Goal: Complete application form: Complete application form

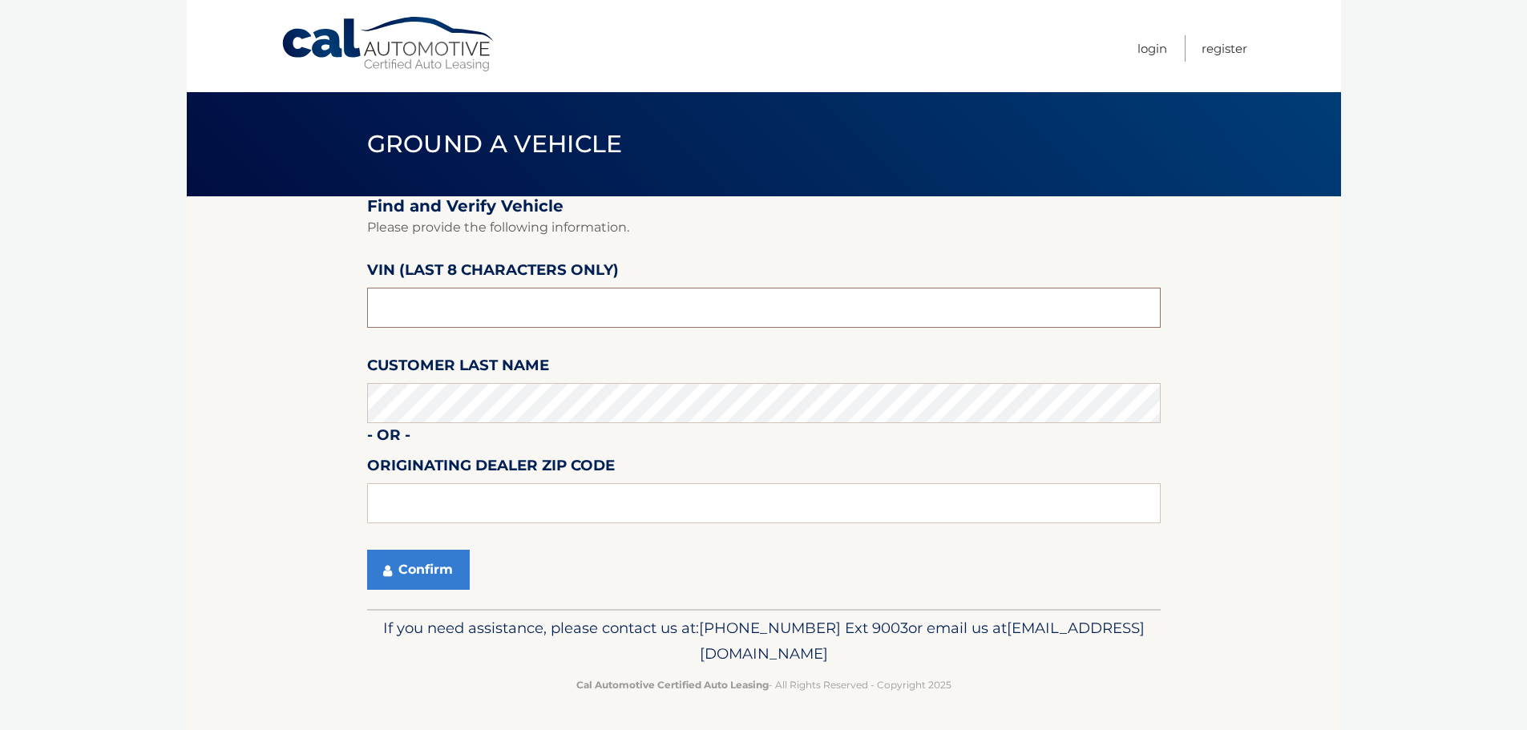
click at [626, 312] on input "text" at bounding box center [763, 308] width 793 height 40
type input "1*******"
type input "PN583016"
click at [543, 503] on input "text" at bounding box center [763, 503] width 793 height 40
type input "33411"
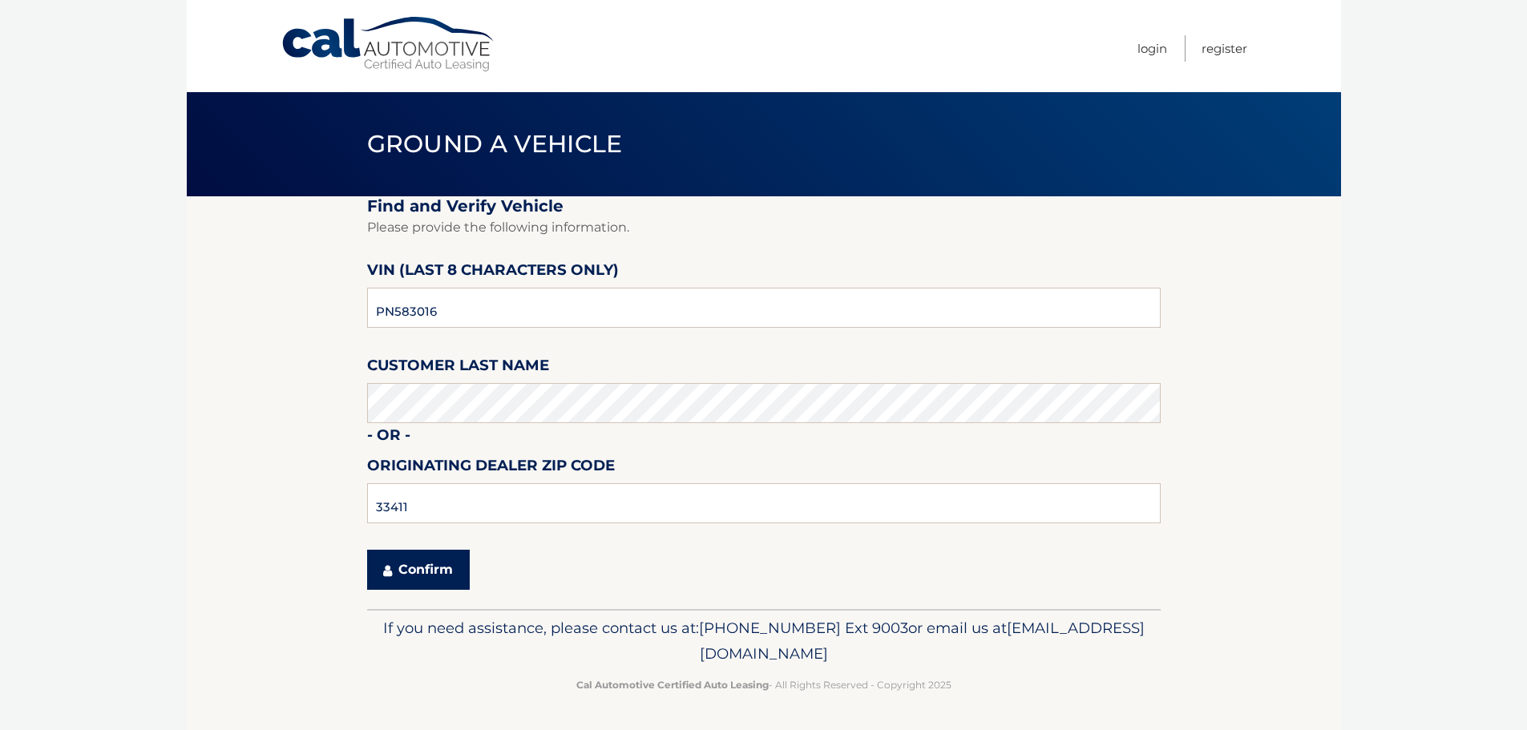
click at [438, 568] on button "Confirm" at bounding box center [418, 570] width 103 height 40
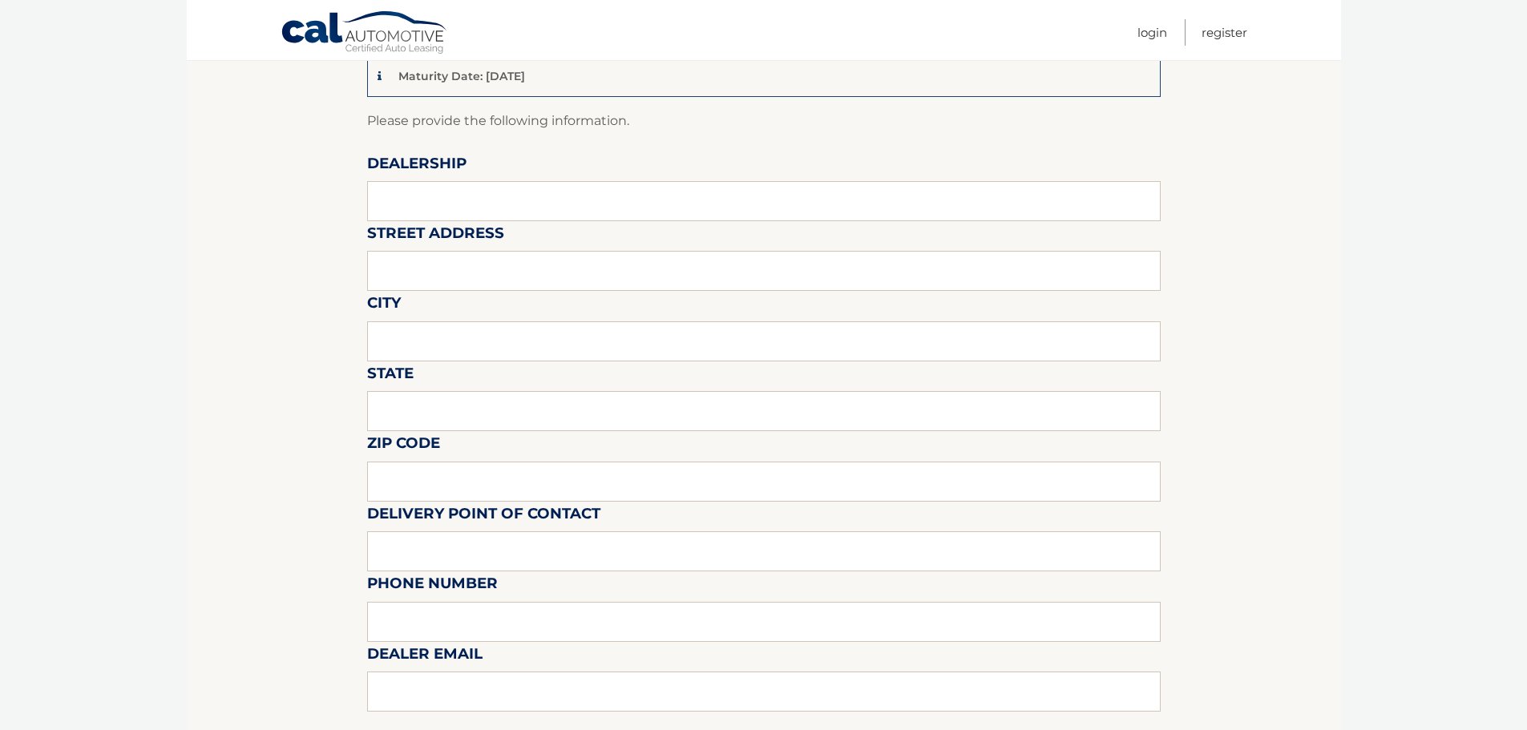
scroll to position [160, 0]
click at [501, 207] on input "text" at bounding box center [763, 200] width 793 height 40
type input "arrigo jeep"
type input "6500 okeechobee blvd"
type input "west palm beach"
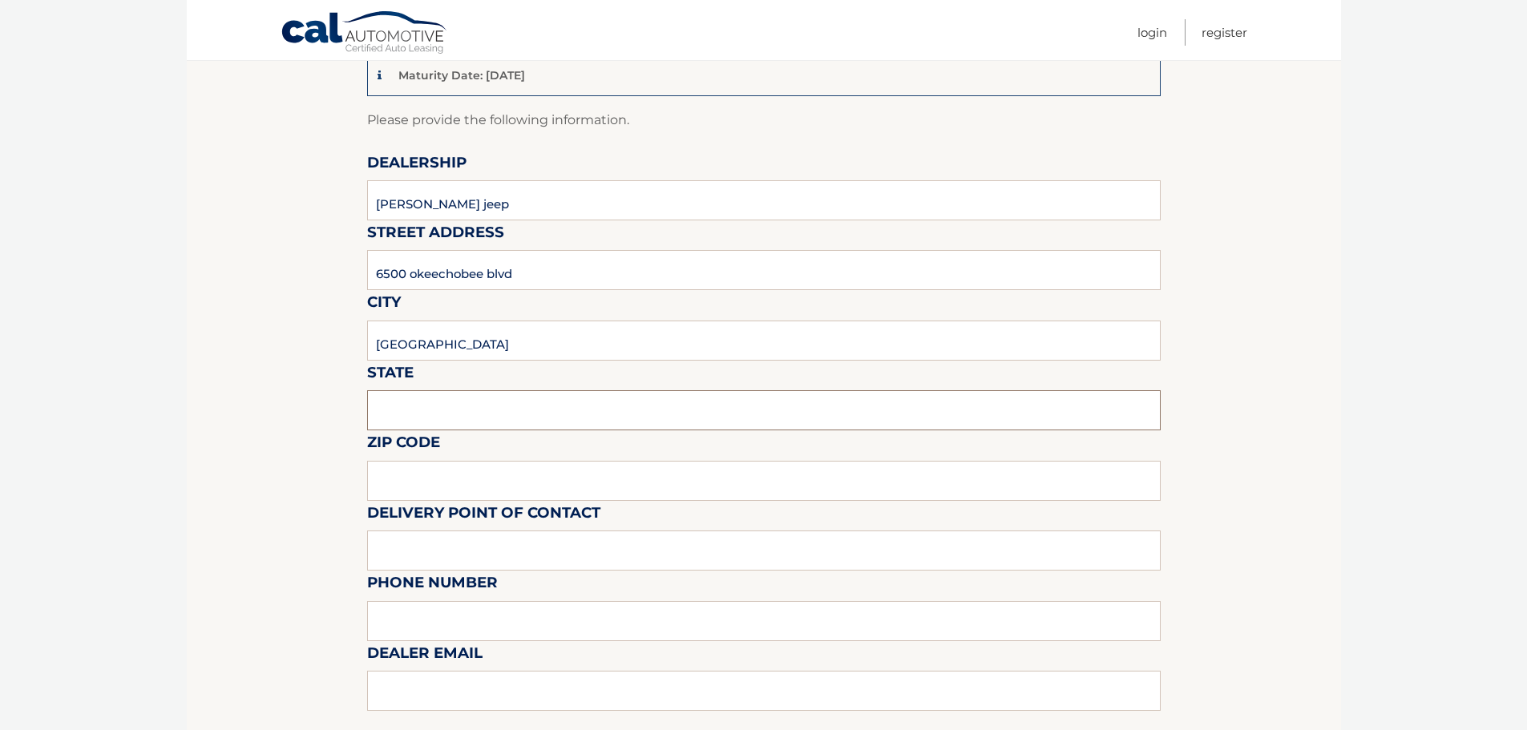
type input "fl"
type input "33411"
type input "vince leone"
type input "8137209044"
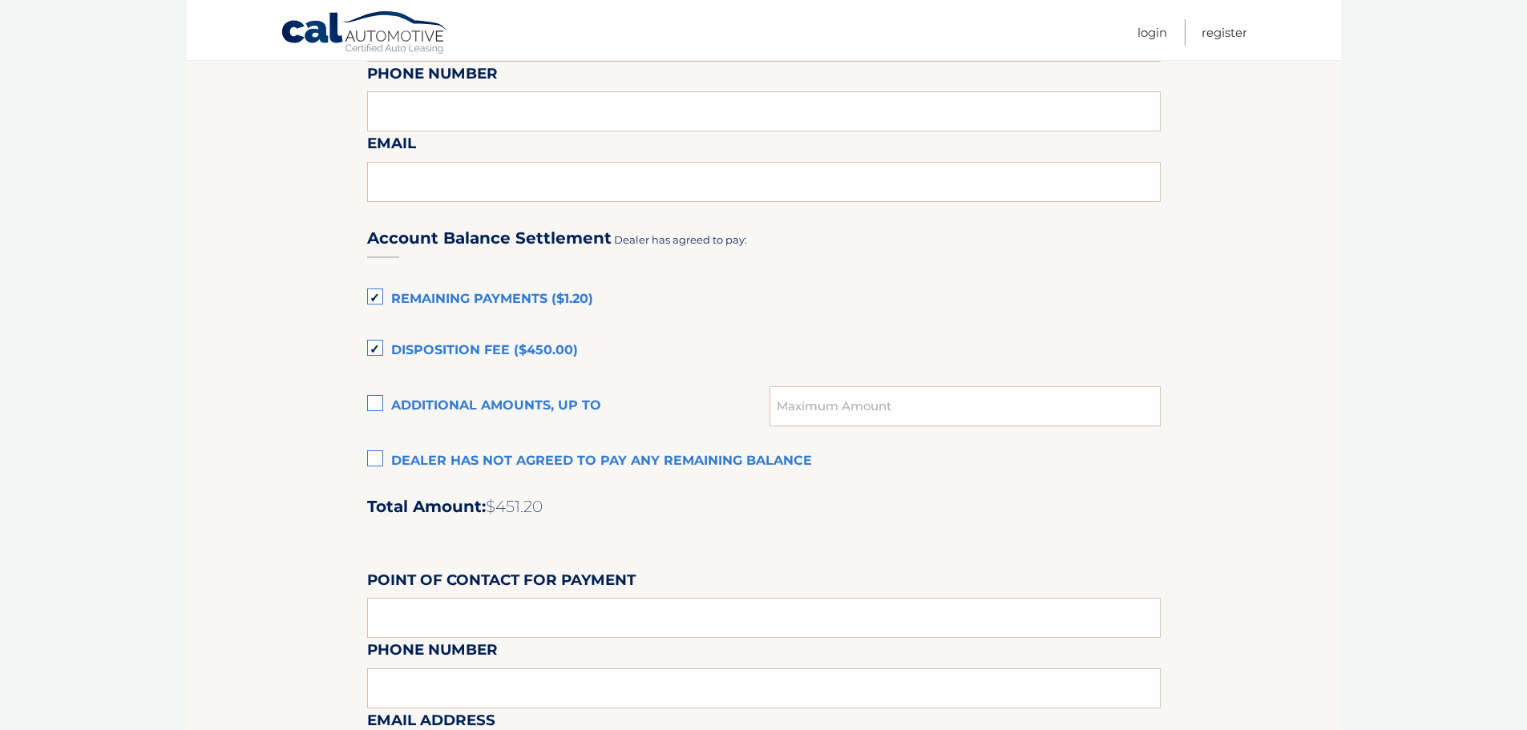
scroll to position [962, 0]
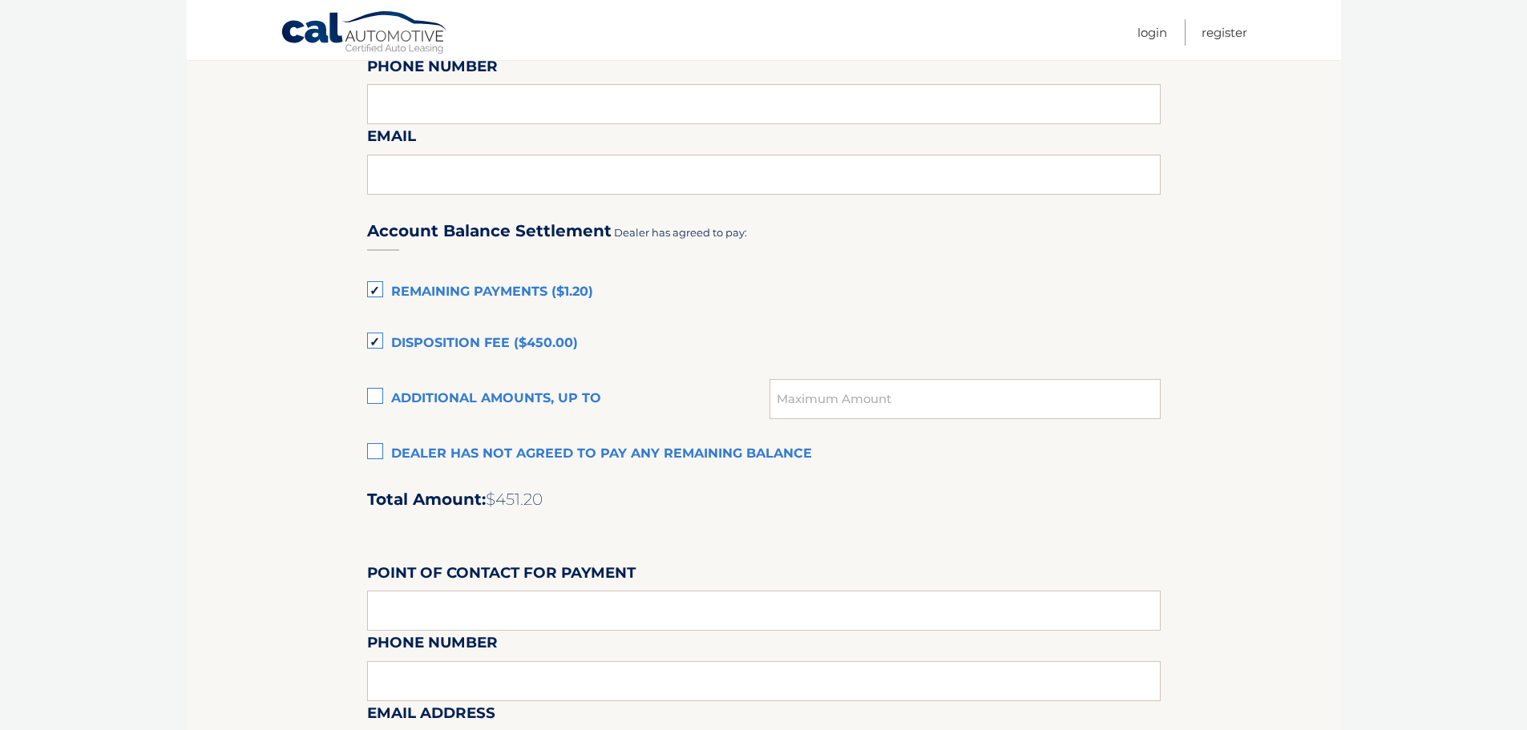
click at [377, 289] on label "Remaining Payments ($1.20)" at bounding box center [763, 293] width 793 height 32
click at [0, 0] on input "Remaining Payments ($1.20)" at bounding box center [0, 0] width 0 height 0
click at [373, 340] on label "Disposition Fee ($450.00)" at bounding box center [763, 344] width 793 height 32
click at [0, 0] on input "Disposition Fee ($450.00)" at bounding box center [0, 0] width 0 height 0
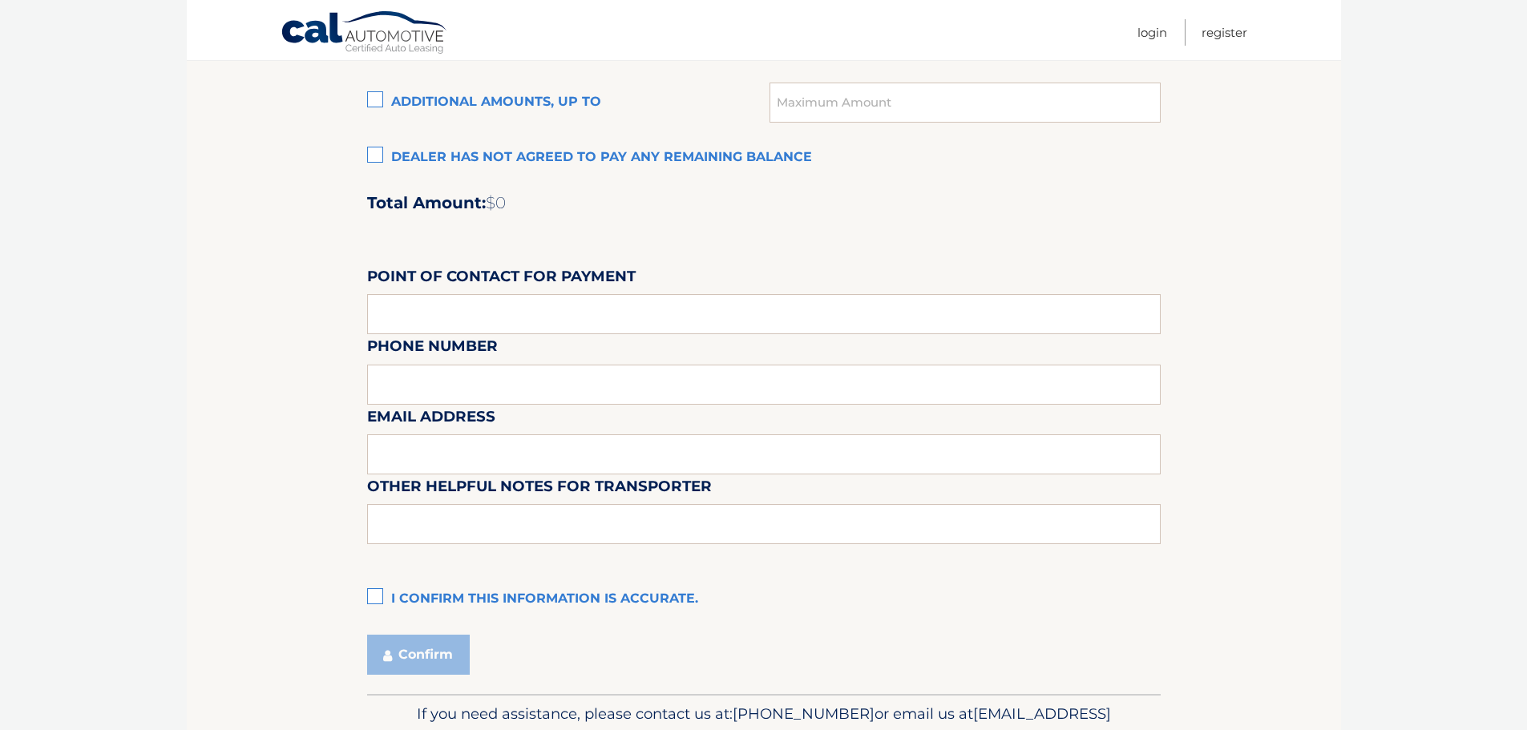
scroll to position [1282, 0]
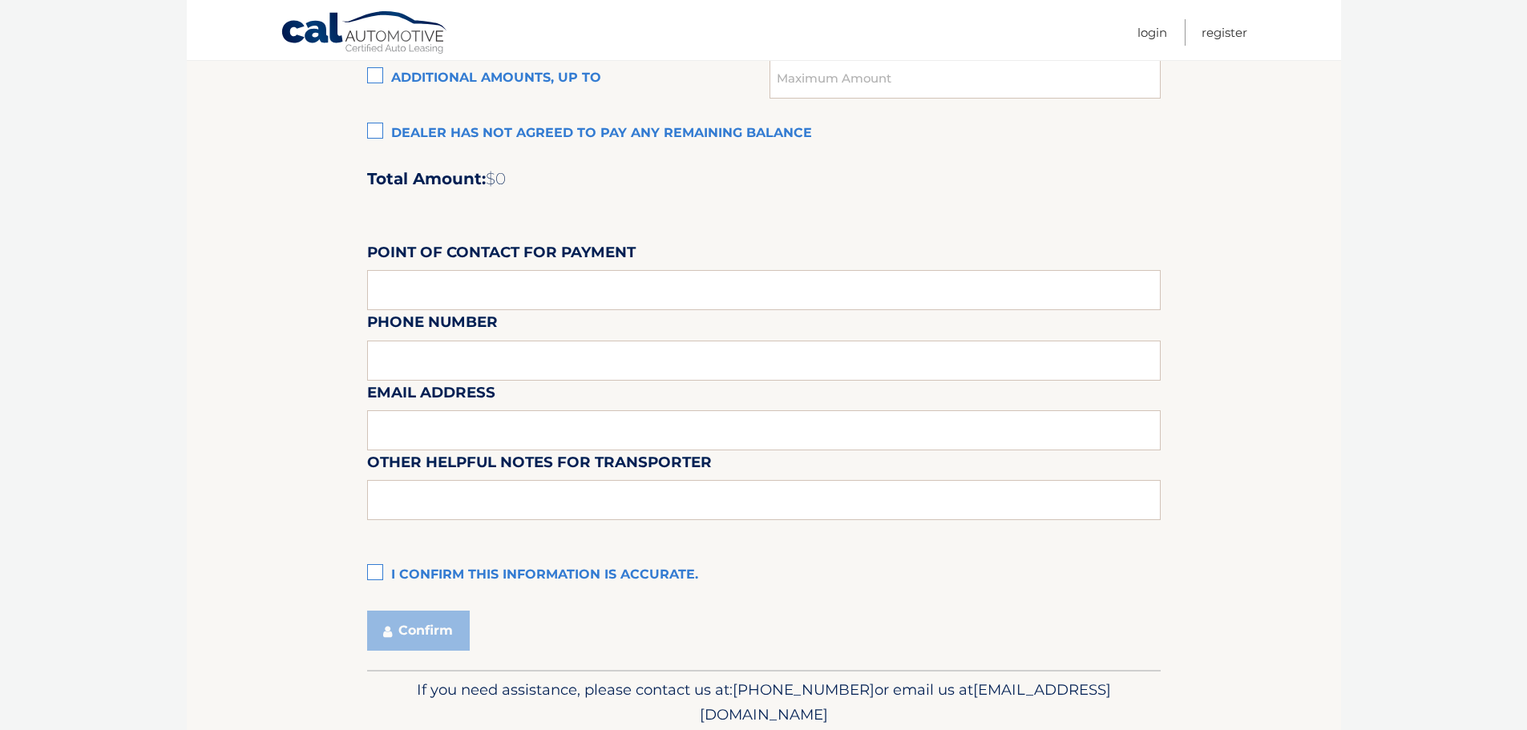
click at [373, 562] on label "I confirm this information is accurate." at bounding box center [763, 575] width 793 height 32
click at [0, 0] on input "I confirm this information is accurate." at bounding box center [0, 0] width 0 height 0
click at [444, 634] on button "Confirm" at bounding box center [418, 631] width 103 height 40
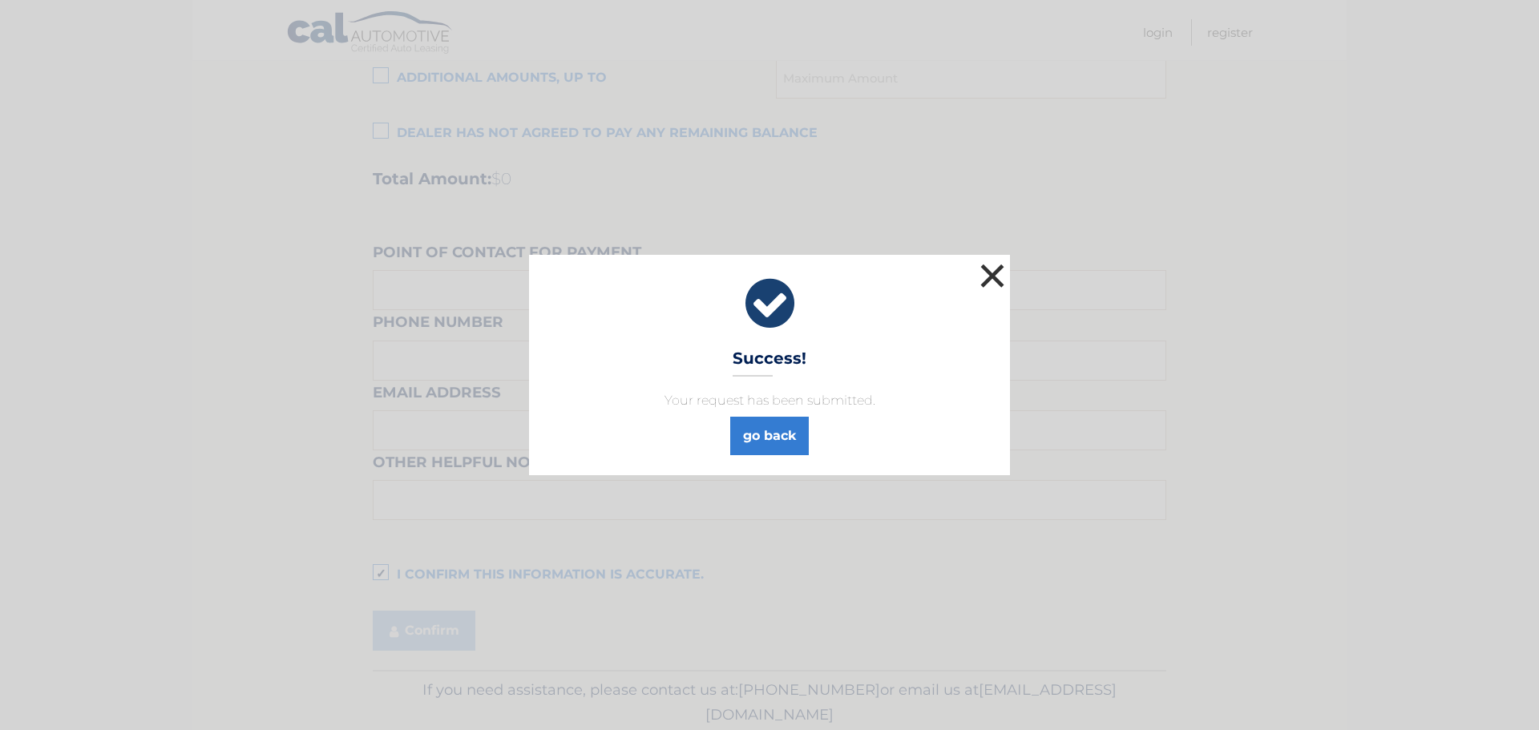
click at [989, 277] on button "×" at bounding box center [992, 276] width 32 height 32
